Goal: Task Accomplishment & Management: Complete application form

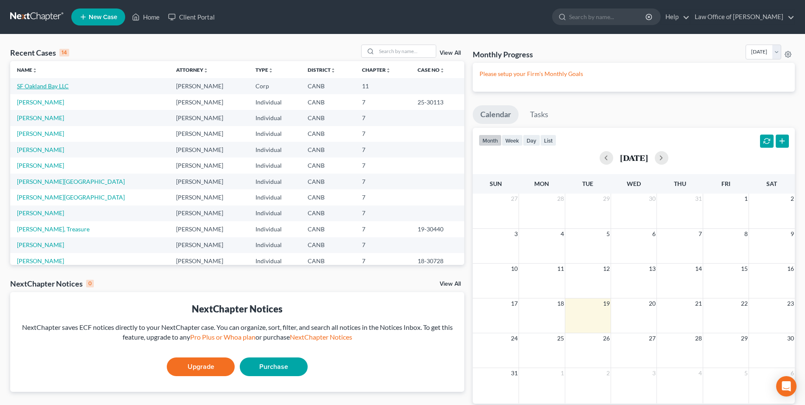
click at [38, 86] on link "SF Oakland Bay LLC" at bounding box center [43, 85] width 52 height 7
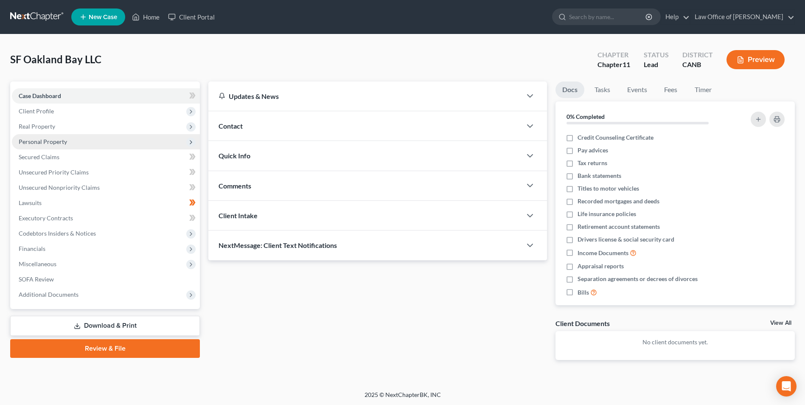
click at [59, 141] on span "Personal Property" at bounding box center [43, 141] width 48 height 7
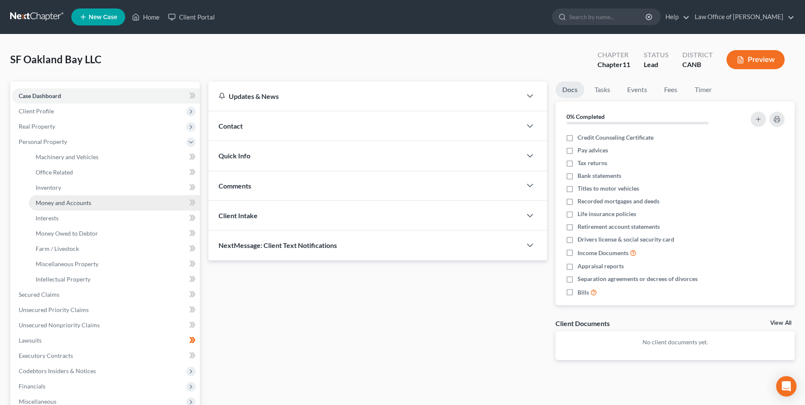
click at [60, 204] on span "Money and Accounts" at bounding box center [64, 202] width 56 height 7
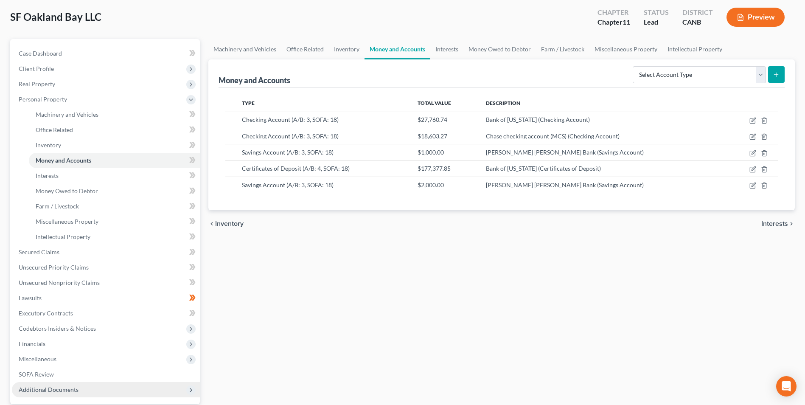
scroll to position [85, 0]
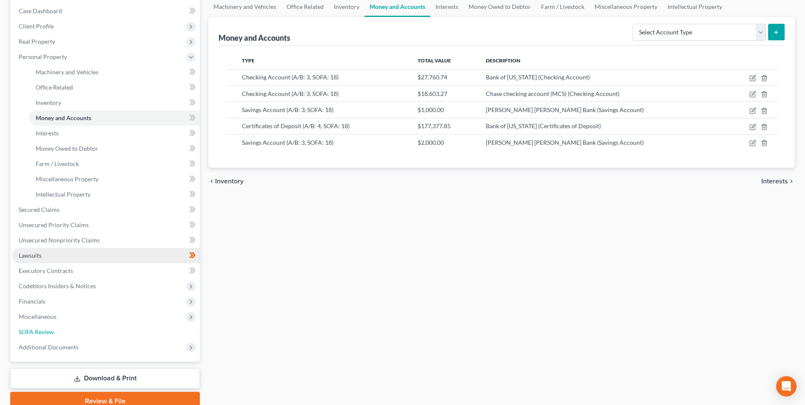
click at [49, 336] on link "SOFA Review" at bounding box center [106, 331] width 188 height 15
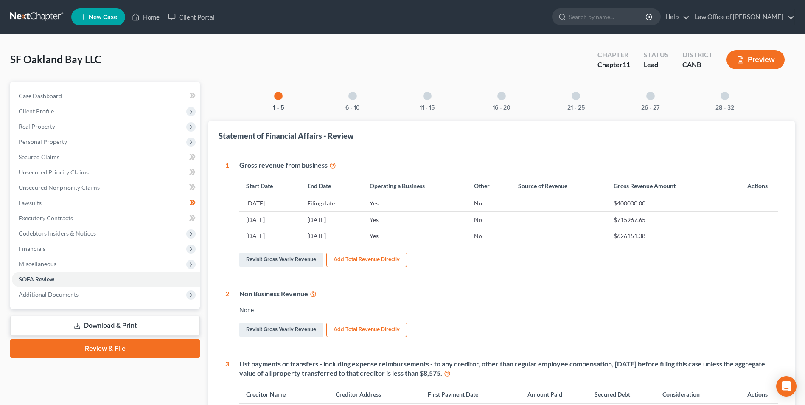
click at [501, 97] on div at bounding box center [502, 96] width 8 height 8
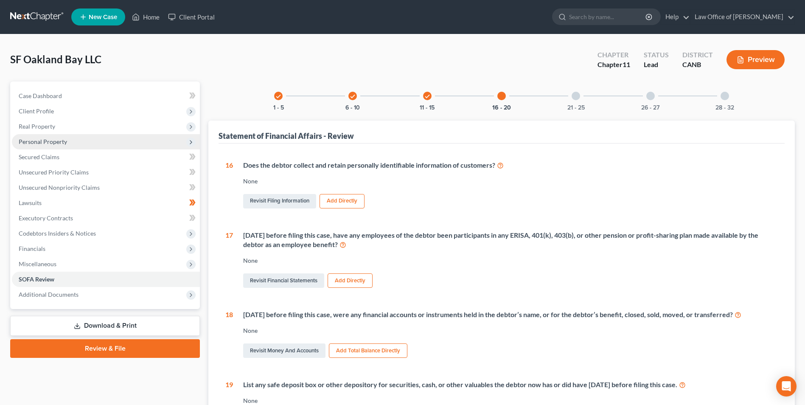
click at [80, 141] on span "Personal Property" at bounding box center [106, 141] width 188 height 15
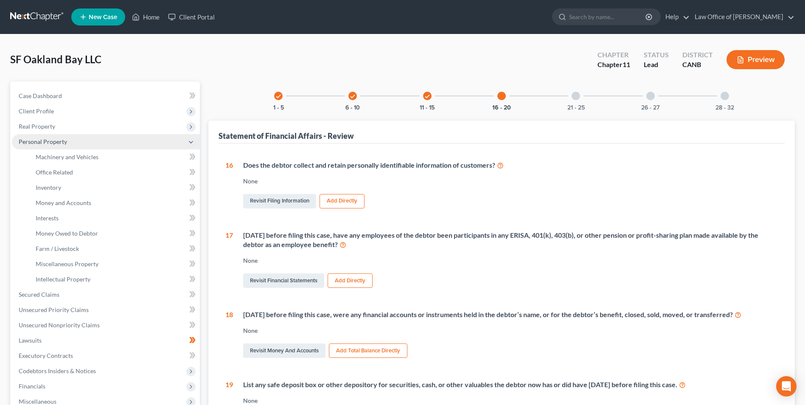
click at [28, 144] on span "Personal Property" at bounding box center [43, 141] width 48 height 7
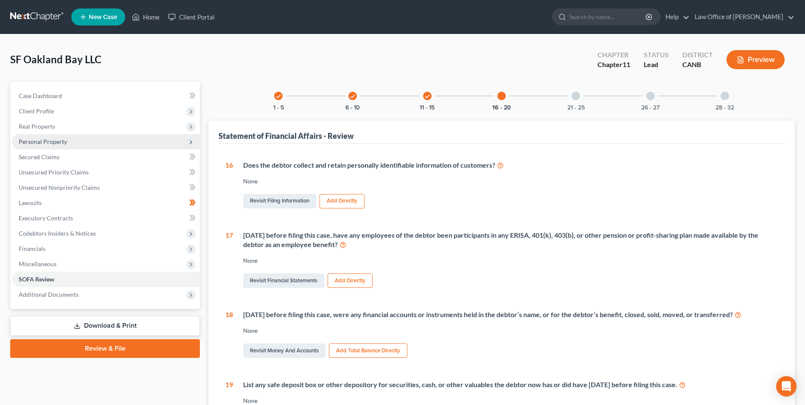
click at [56, 138] on span "Personal Property" at bounding box center [43, 141] width 48 height 7
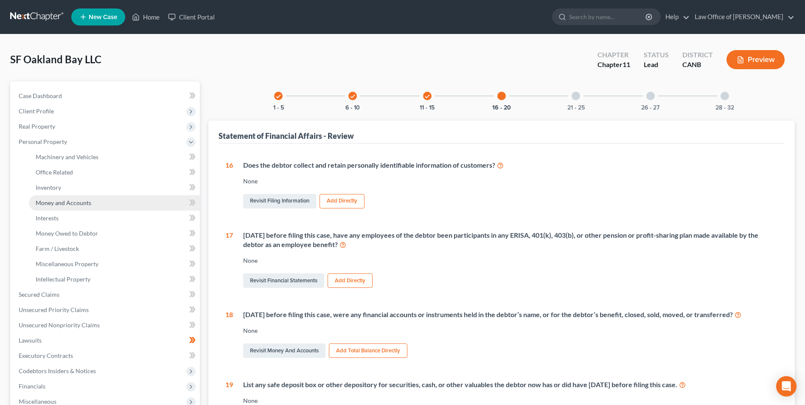
click at [121, 204] on link "Money and Accounts" at bounding box center [114, 202] width 171 height 15
